Goal: Information Seeking & Learning: Learn about a topic

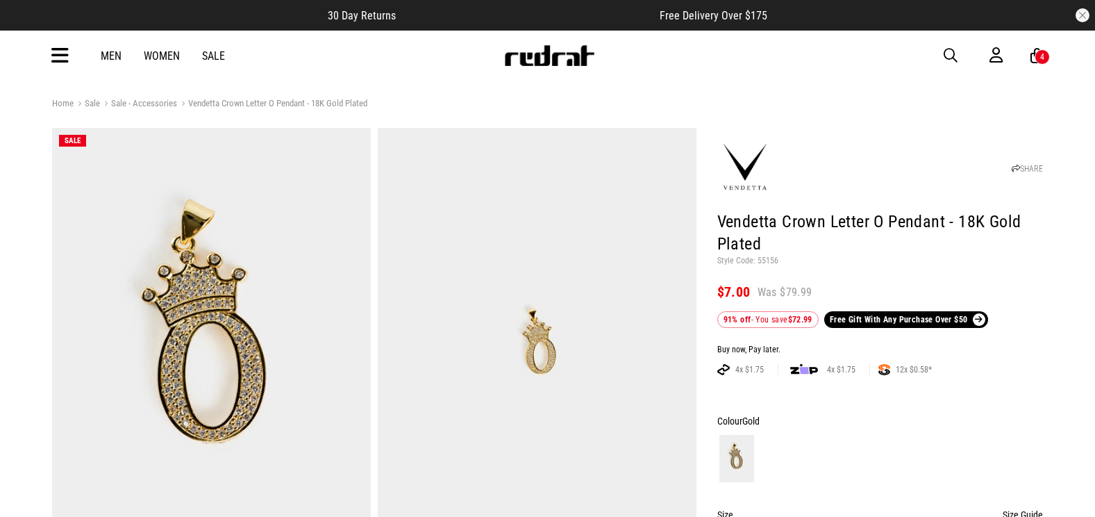
drag, startPoint x: 0, startPoint y: 0, endPoint x: 50, endPoint y: 55, distance: 74.2
click at [50, 55] on div "Men Women Sale Sign in New Back Footwear Back Mens Back Womens Back Youth & Kid…" at bounding box center [548, 56] width 1014 height 50
click at [56, 56] on icon at bounding box center [59, 55] width 17 height 23
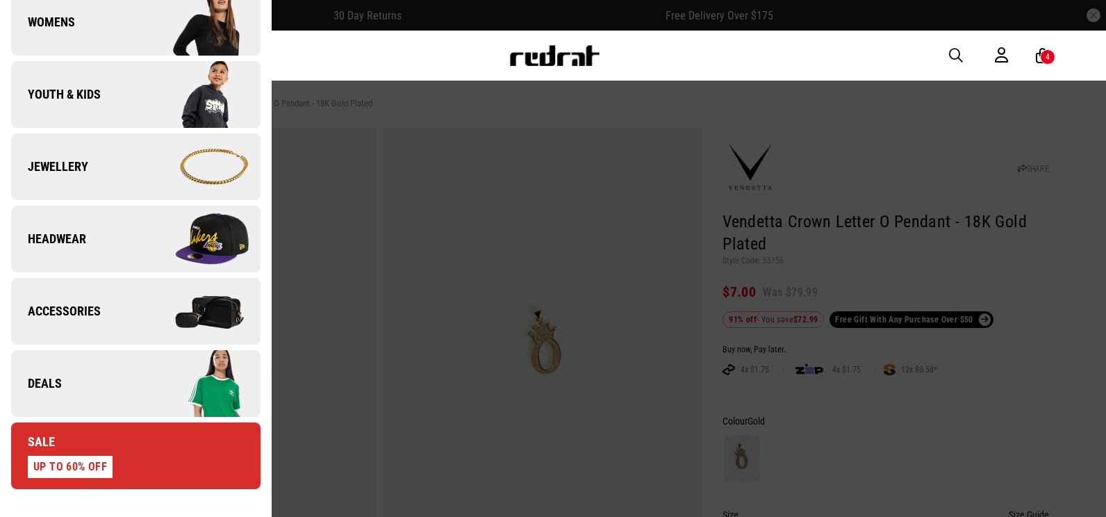
scroll to position [417, 0]
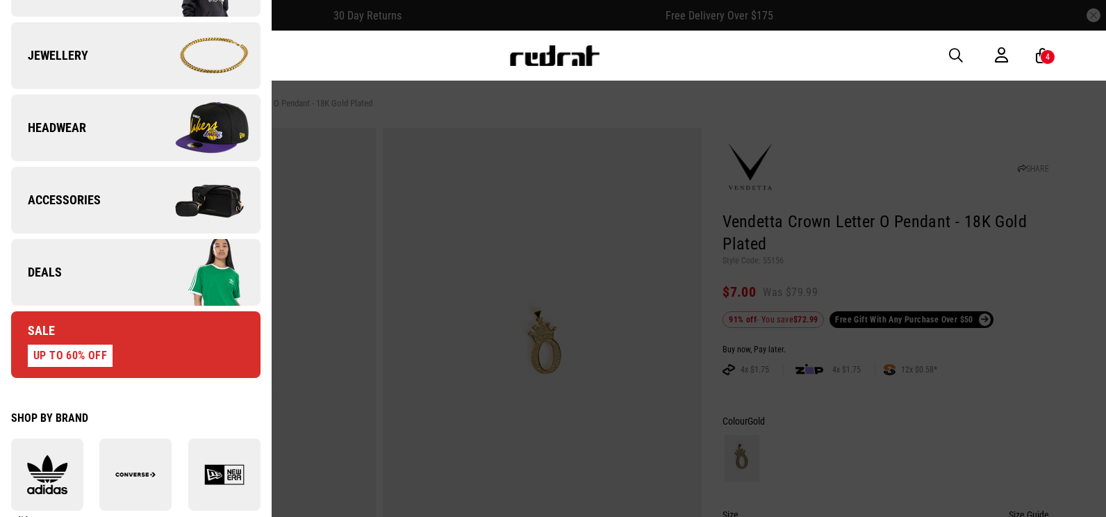
click at [89, 273] on link "Deals" at bounding box center [135, 272] width 249 height 67
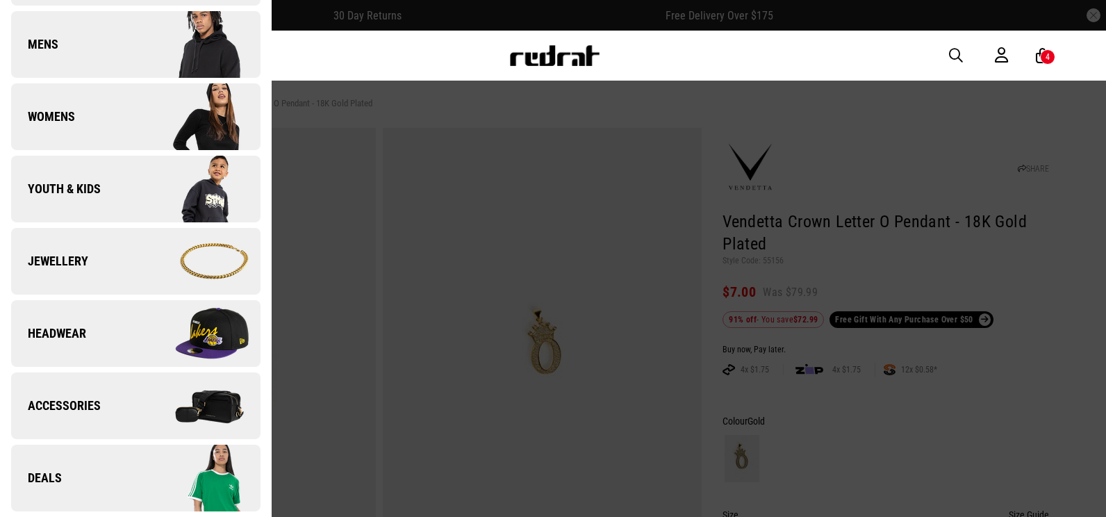
scroll to position [0, 0]
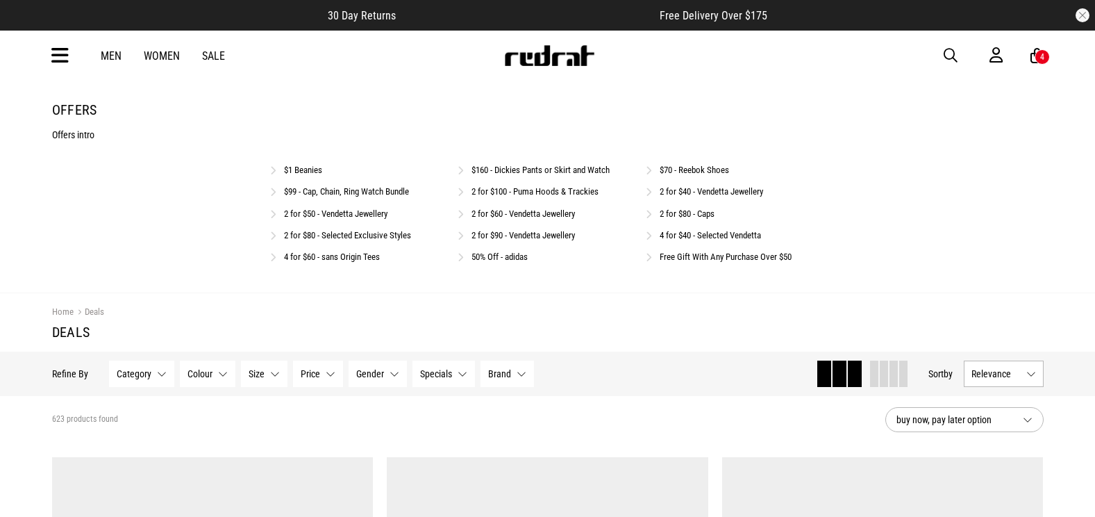
drag, startPoint x: 0, startPoint y: 0, endPoint x: 694, endPoint y: 259, distance: 740.6
click at [694, 259] on link "Free Gift With Any Purchase Over $50" at bounding box center [726, 256] width 132 height 10
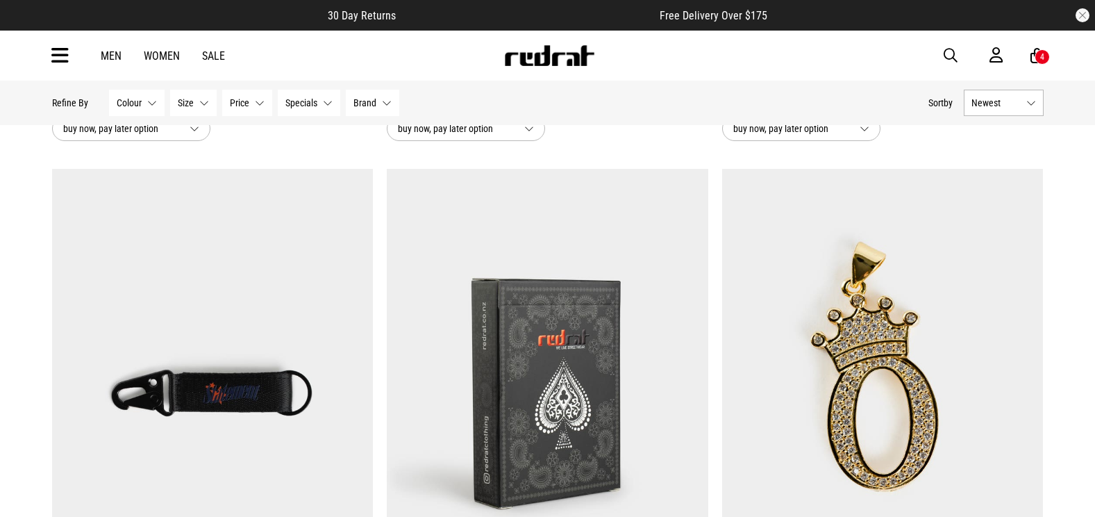
scroll to position [833, 0]
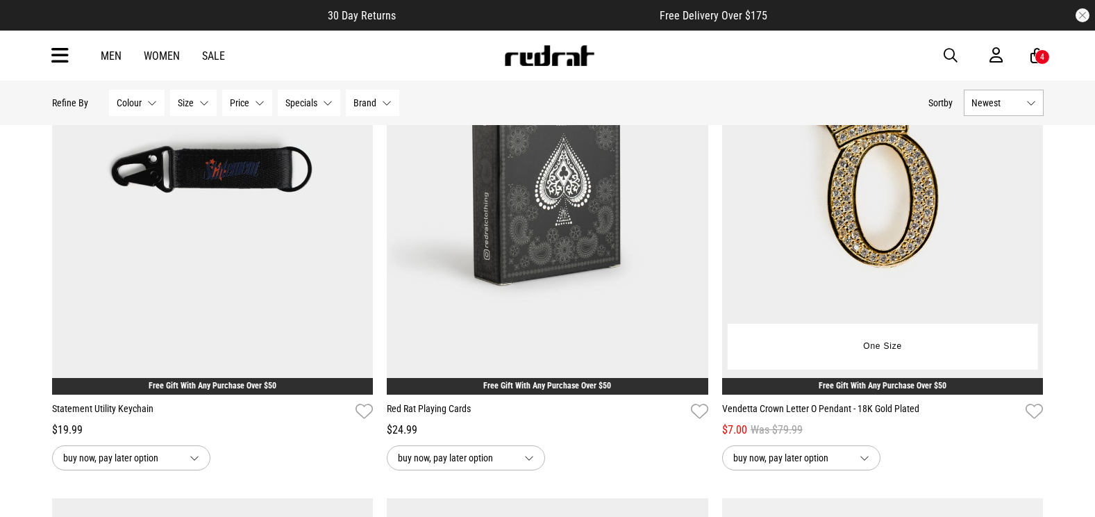
click at [905, 217] on img at bounding box center [883, 170] width 322 height 450
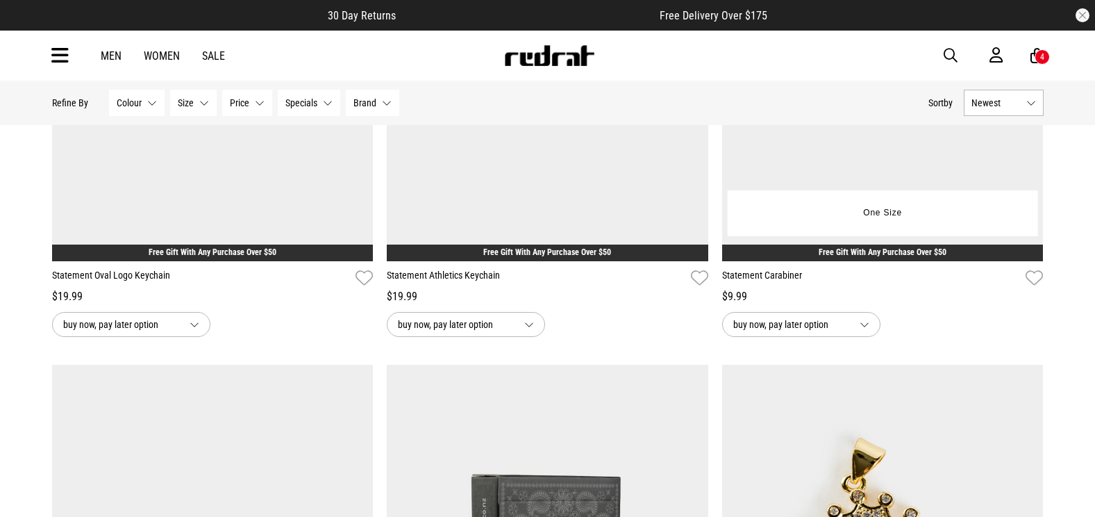
scroll to position [179, 0]
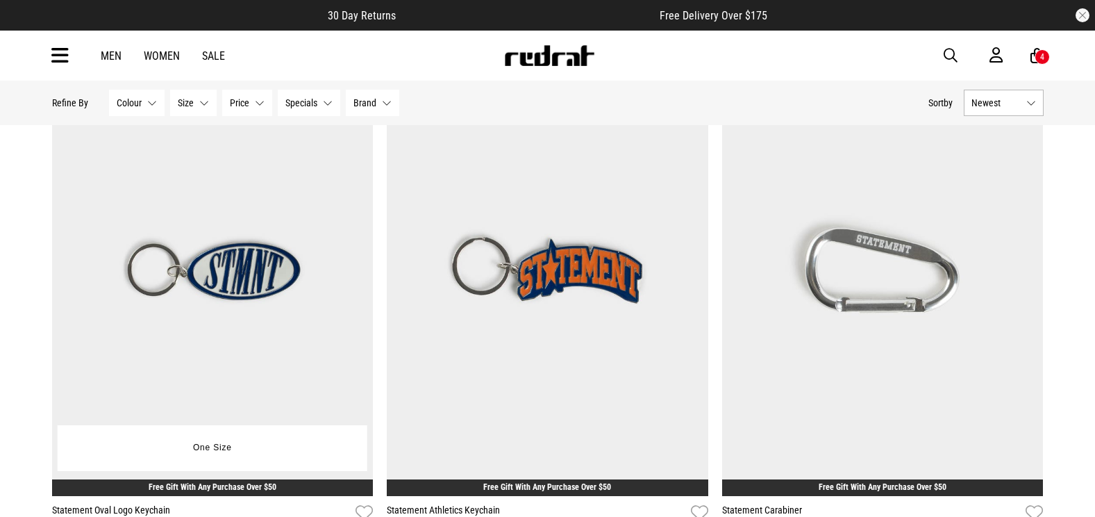
click at [300, 227] on img at bounding box center [213, 271] width 322 height 450
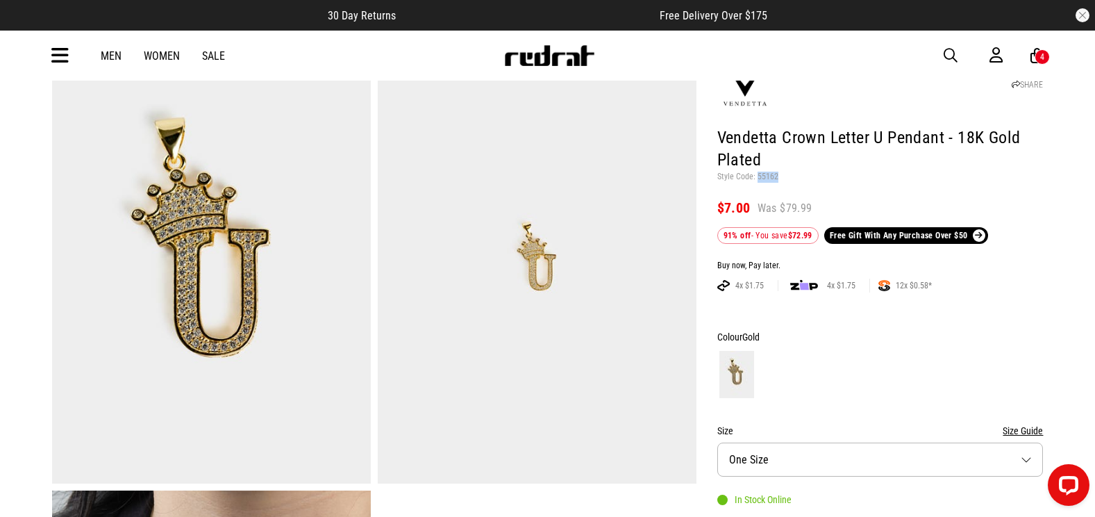
scroll to position [69, 0]
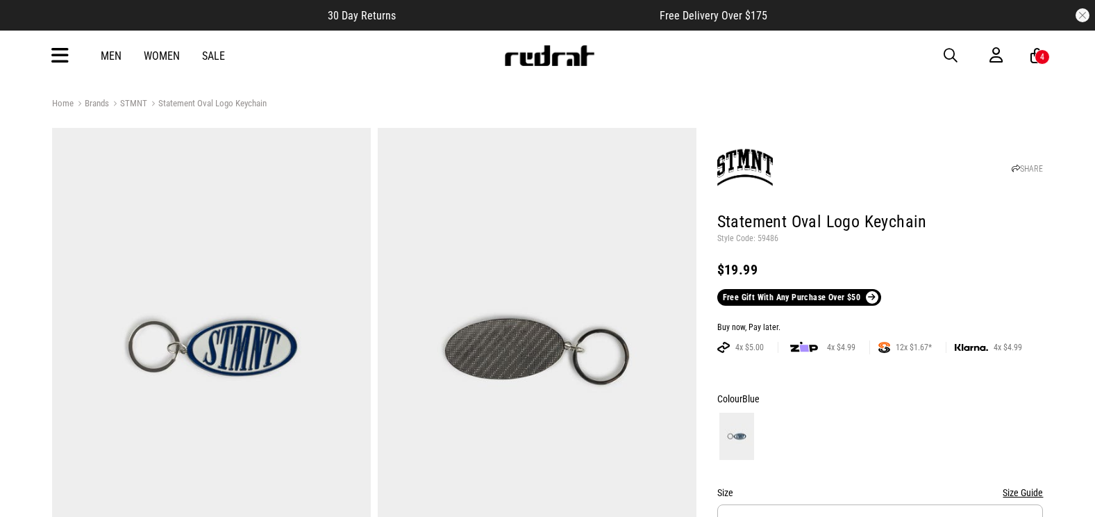
click at [766, 235] on p "Style Code: 59486" at bounding box center [880, 238] width 326 height 11
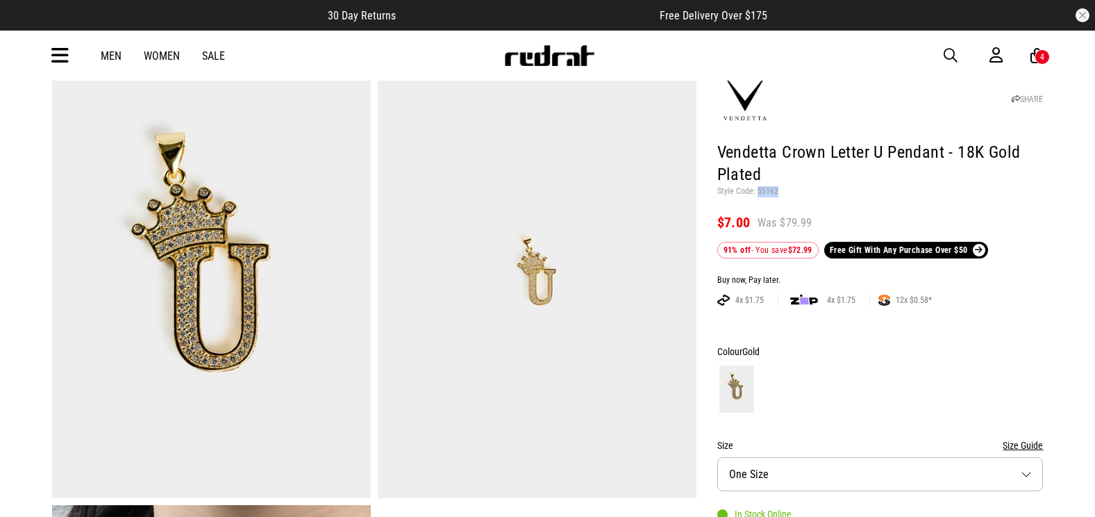
click at [949, 49] on span "button" at bounding box center [951, 55] width 14 height 17
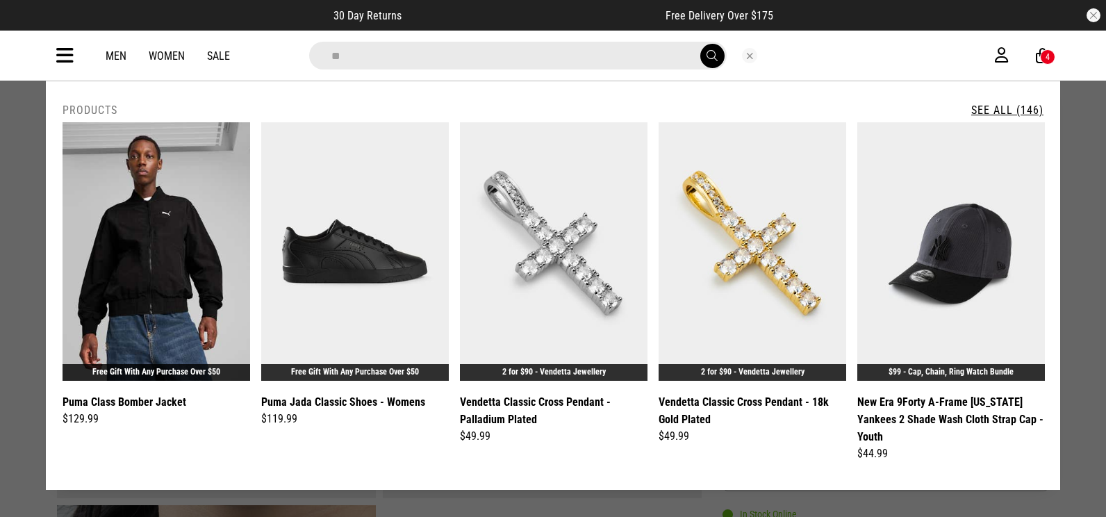
type input "**"
